Goal: Task Accomplishment & Management: Complete application form

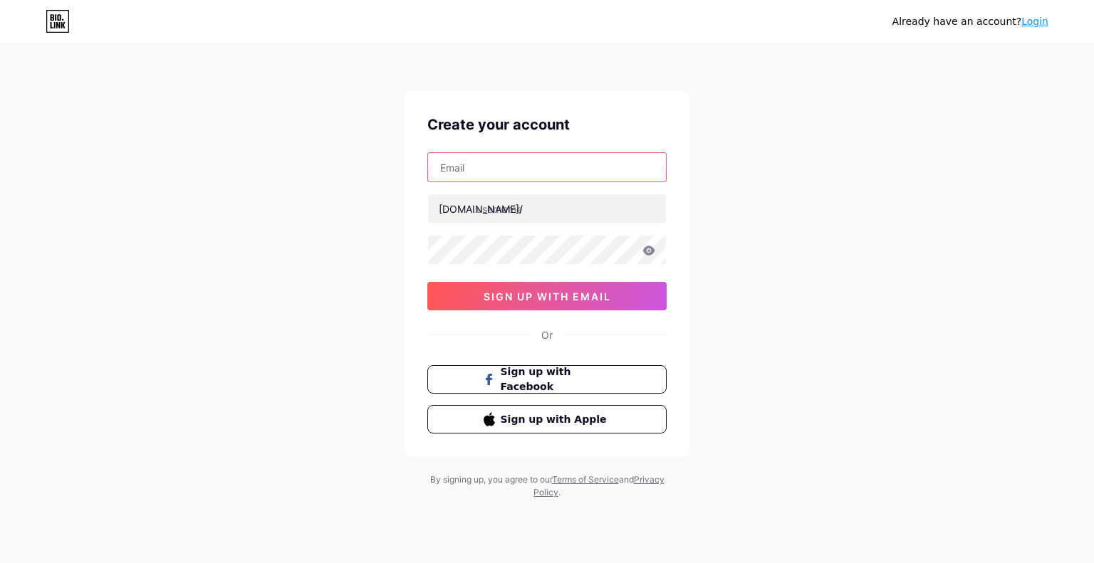
paste input "[EMAIL_ADDRESS][DOMAIN_NAME]"
type input "[EMAIL_ADDRESS][DOMAIN_NAME]"
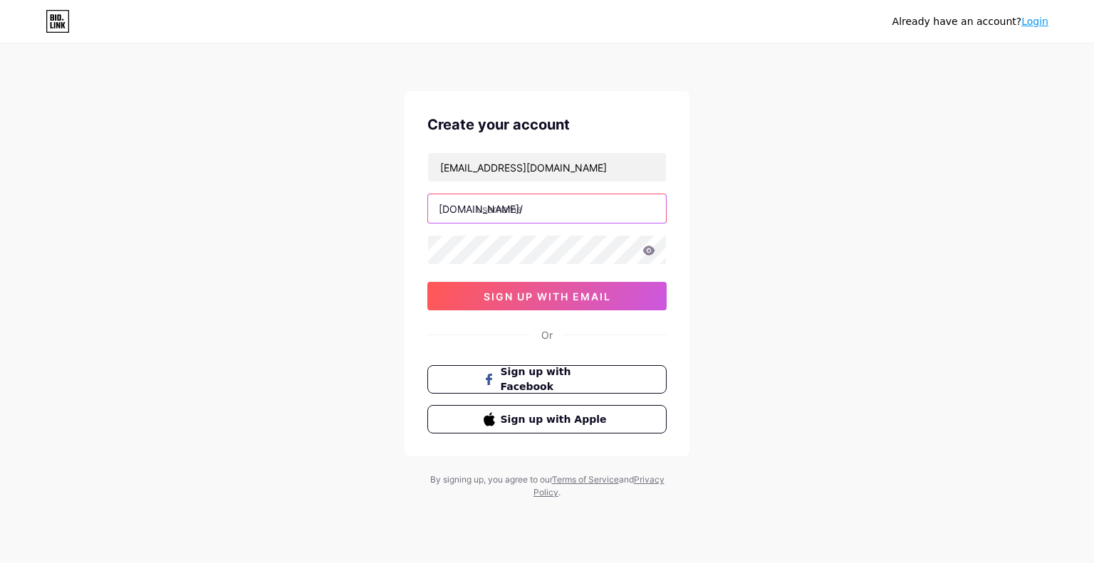
click at [519, 204] on input "text" at bounding box center [547, 208] width 238 height 28
paste input "lisaruxmedspa"
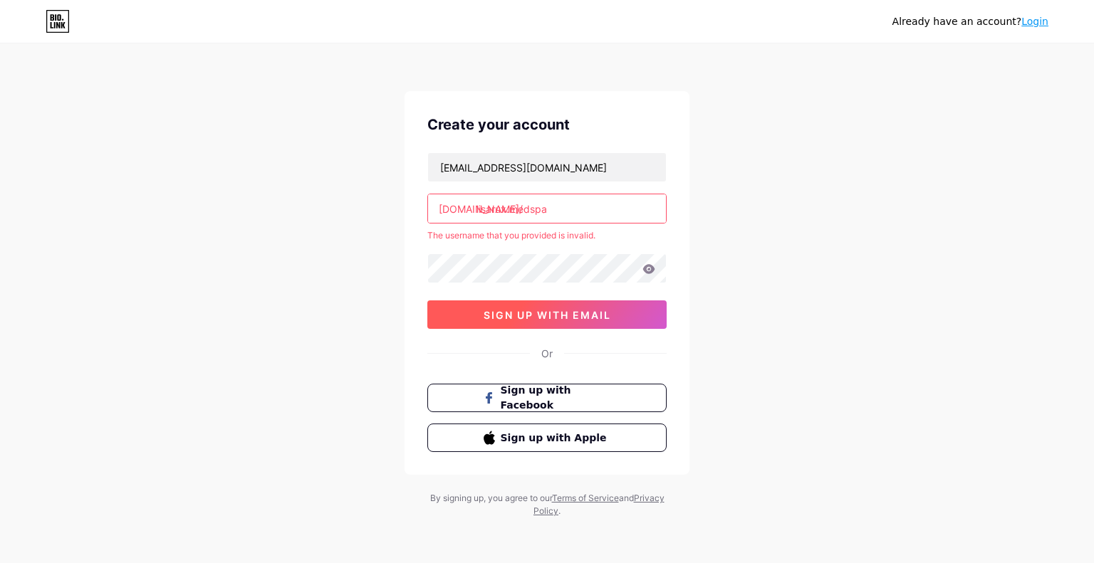
click at [543, 310] on span "sign up with email" at bounding box center [546, 315] width 127 height 12
drag, startPoint x: 507, startPoint y: 213, endPoint x: 563, endPoint y: 211, distance: 56.3
click at [563, 211] on input "lisarux.medspa" at bounding box center [547, 208] width 238 height 28
click at [508, 204] on input "lisarux.medspa" at bounding box center [547, 208] width 238 height 28
click at [558, 208] on input "lisarux.medspa" at bounding box center [547, 208] width 238 height 28
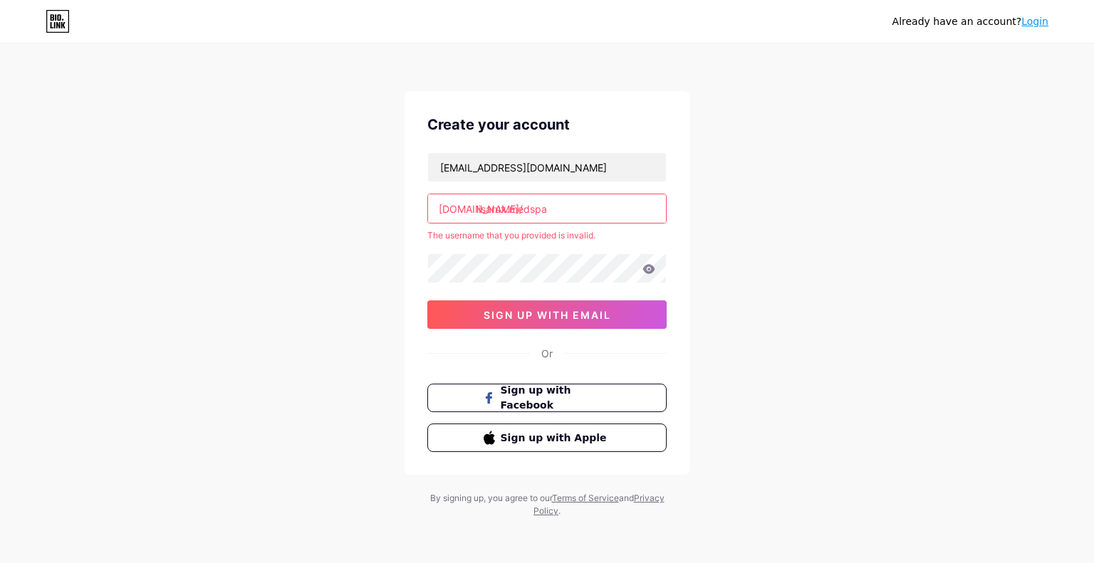
click at [507, 210] on input "lisarux.medspa" at bounding box center [547, 208] width 238 height 28
type input "lisaruxmedspa"
click at [540, 311] on span "sign up with email" at bounding box center [546, 315] width 127 height 12
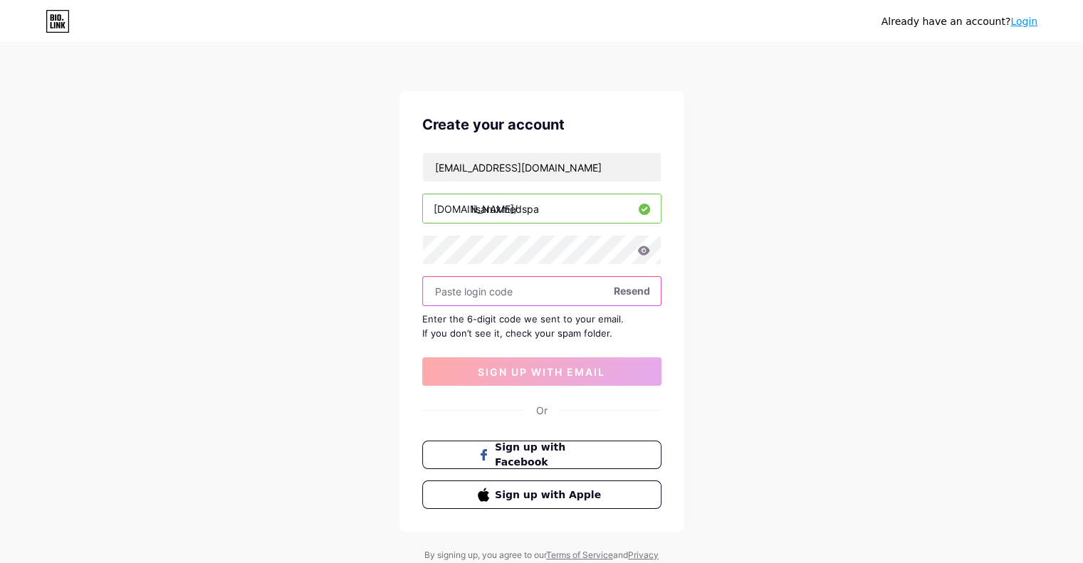
paste input "737340"
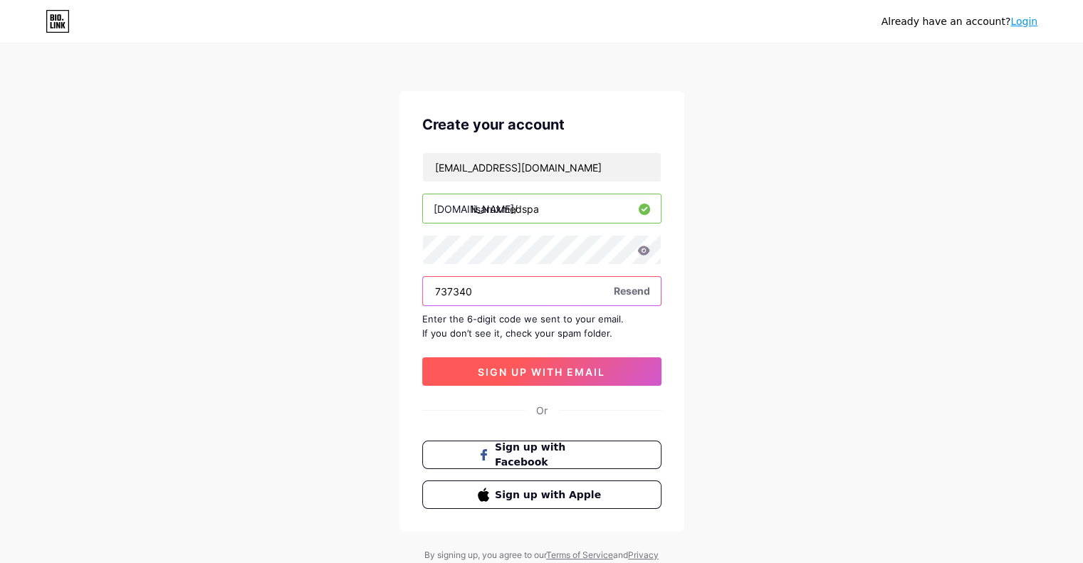
type input "737340"
click at [577, 378] on button "sign up with email" at bounding box center [541, 371] width 239 height 28
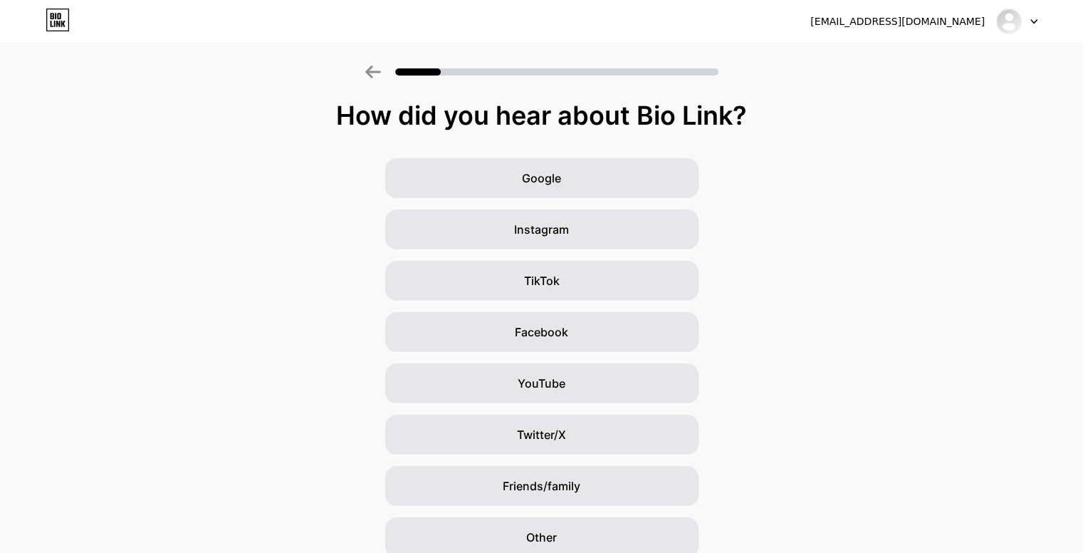
click at [214, 195] on div "Google Instagram TikTok Facebook YouTube Twitter/X Friends/family Other" at bounding box center [541, 357] width 1083 height 399
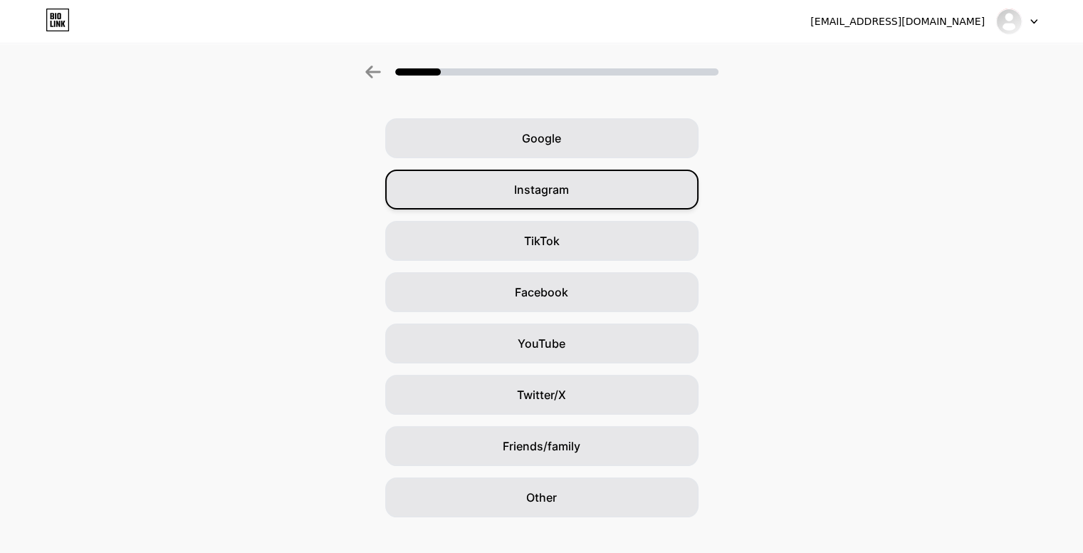
scroll to position [61, 0]
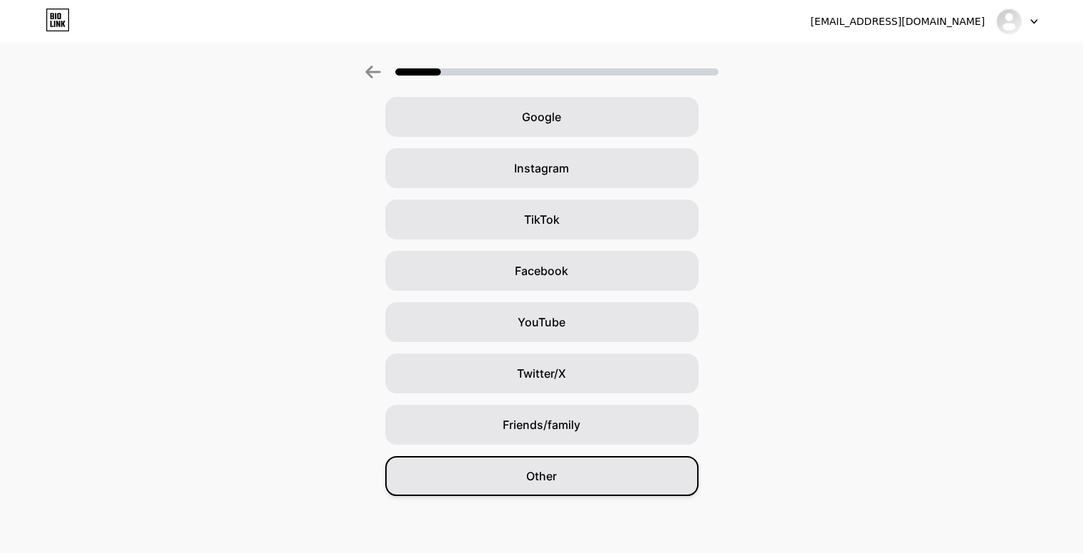
click at [540, 474] on span "Other" at bounding box center [541, 475] width 31 height 17
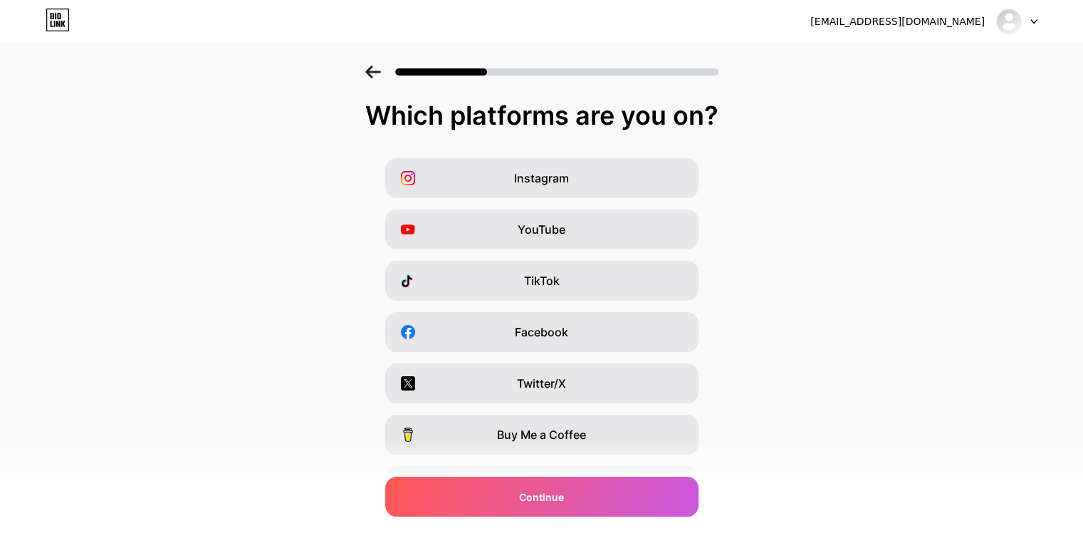
click at [595, 355] on div "Instagram YouTube TikTok Facebook Twitter/X Buy Me a Coffee Snapchat I have a w…" at bounding box center [541, 357] width 1069 height 399
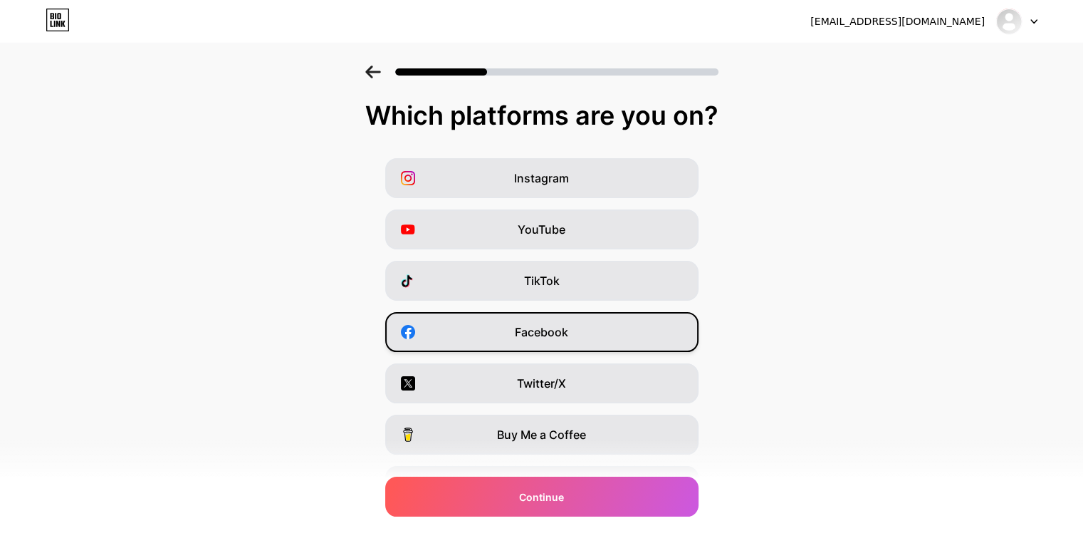
click at [588, 340] on div "Facebook" at bounding box center [541, 332] width 313 height 40
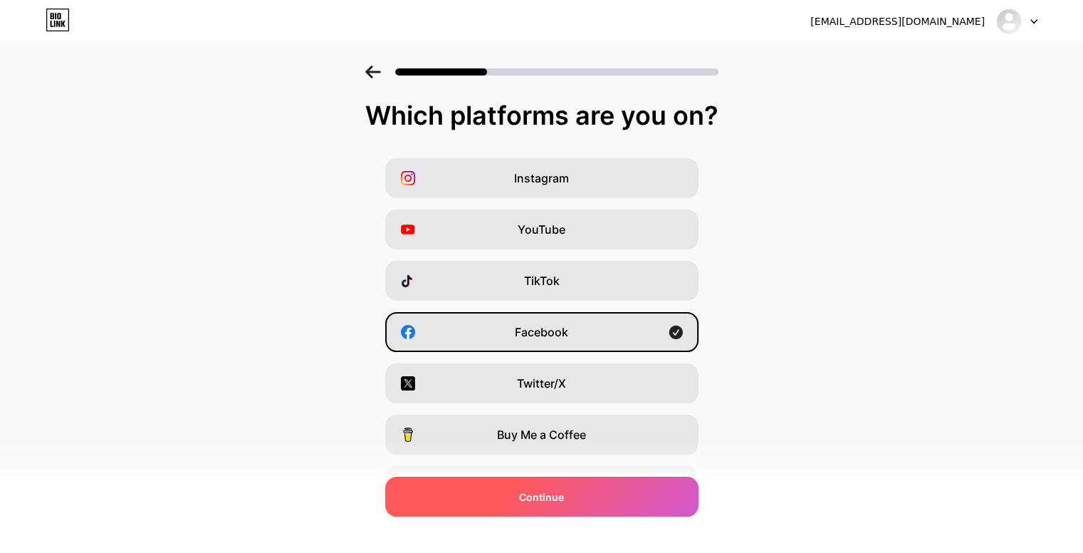
click at [563, 493] on span "Continue" at bounding box center [541, 496] width 45 height 15
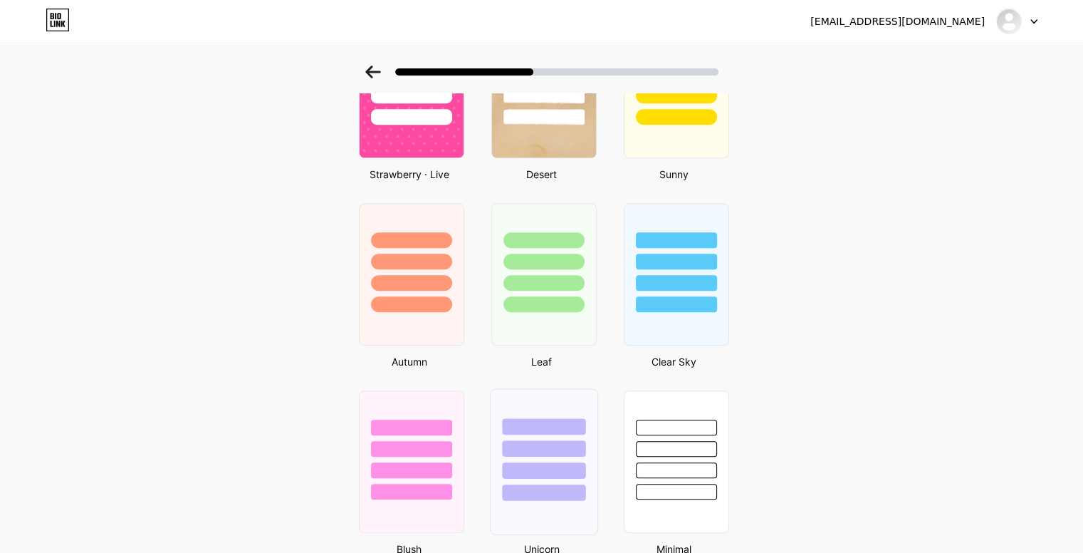
scroll to position [1068, 0]
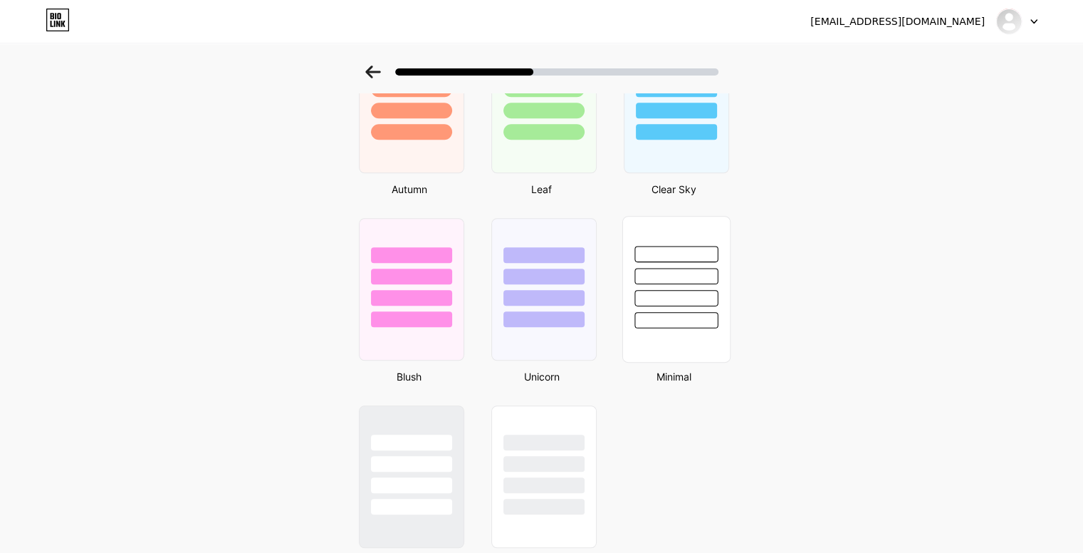
click at [679, 272] on div at bounding box center [675, 276] width 83 height 16
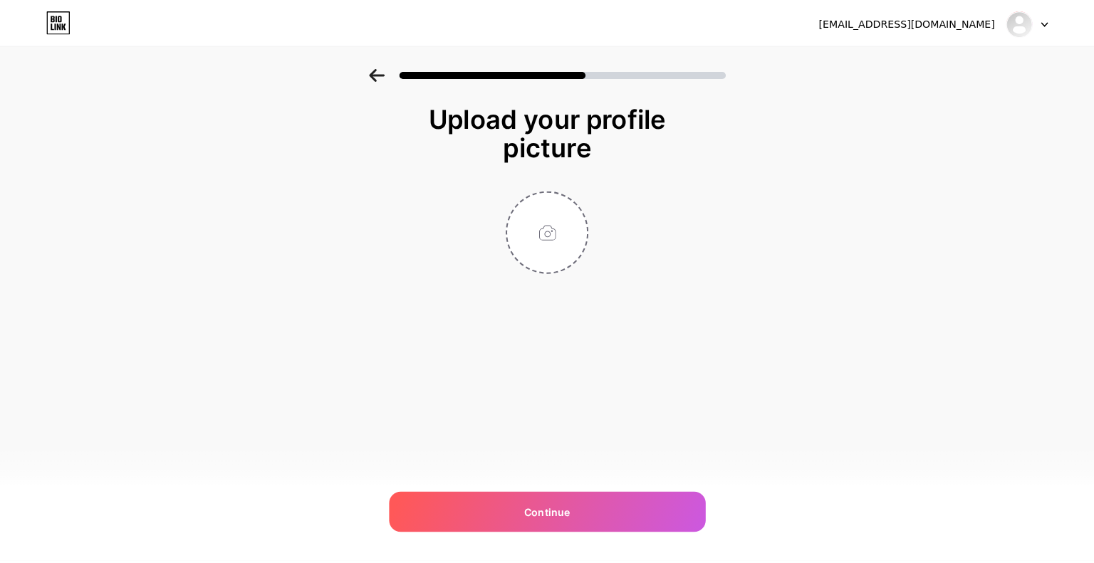
scroll to position [0, 0]
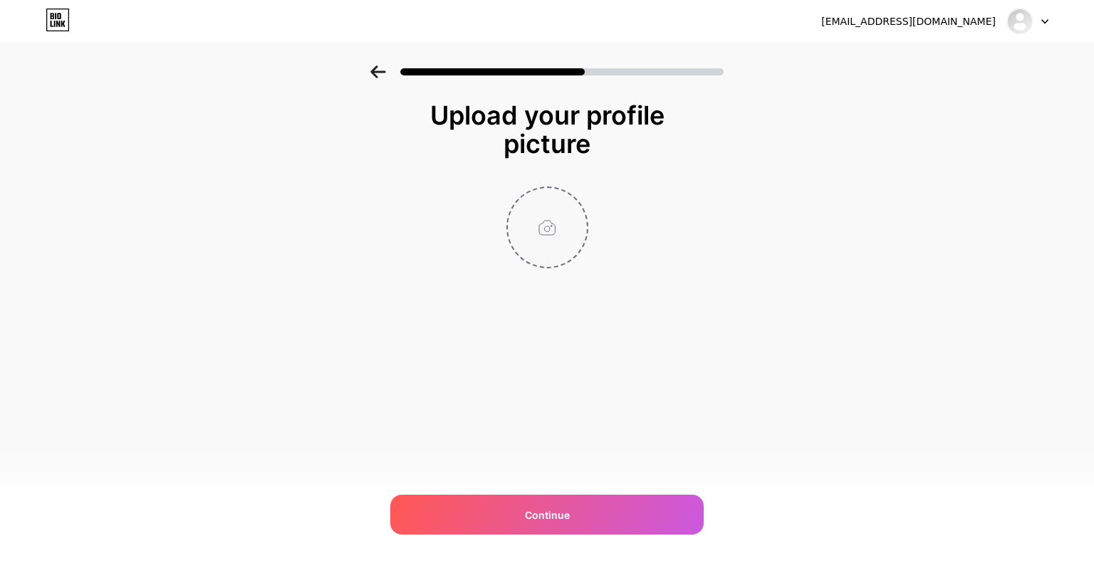
click at [554, 231] on input "file" at bounding box center [547, 227] width 79 height 79
type input "C:\fakepath\Capture1.PNG"
click at [1016, 26] on img at bounding box center [1019, 21] width 23 height 23
click at [980, 155] on div "Upload your profile picture Continue" at bounding box center [547, 203] width 1094 height 274
click at [1051, 19] on div "[EMAIL_ADDRESS][DOMAIN_NAME] Logout" at bounding box center [547, 22] width 1094 height 26
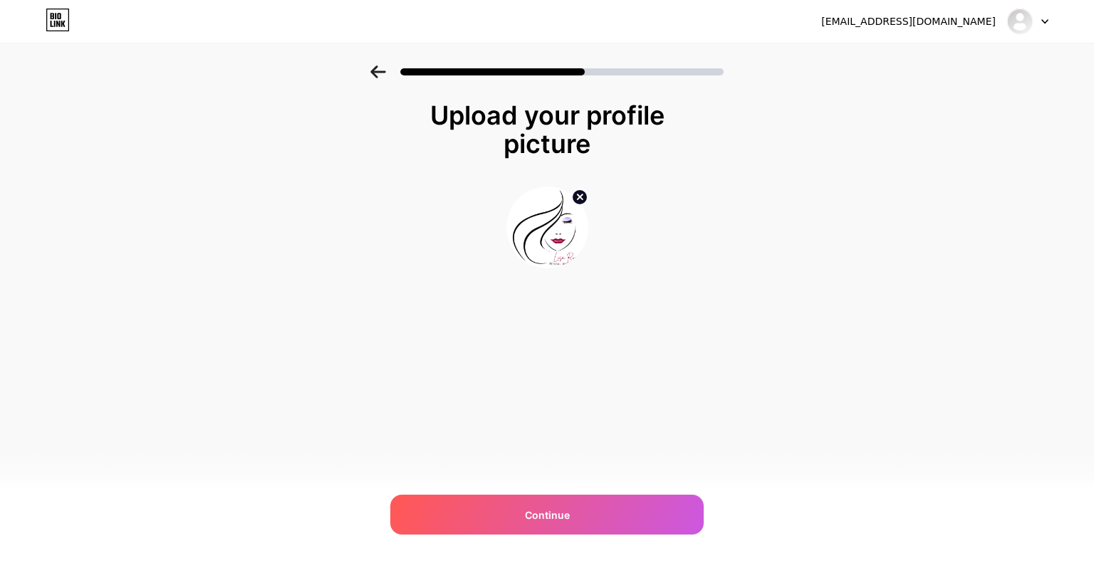
click at [1045, 16] on div at bounding box center [1027, 22] width 41 height 26
click at [920, 247] on div "Upload your profile picture Continue" at bounding box center [547, 203] width 1094 height 274
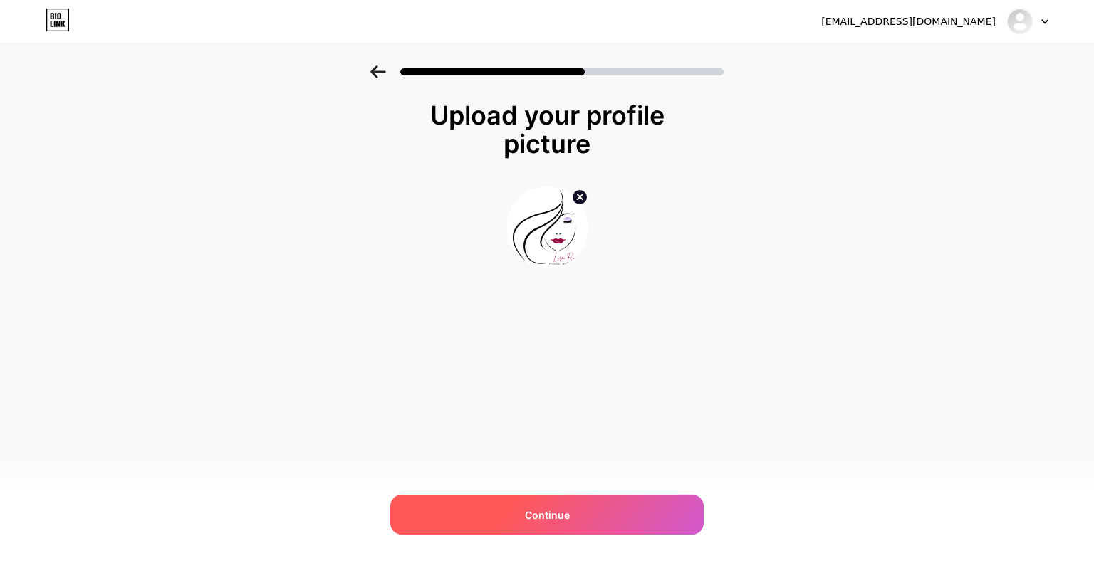
click at [587, 515] on div "Continue" at bounding box center [546, 515] width 313 height 40
